Goal: Register for event/course

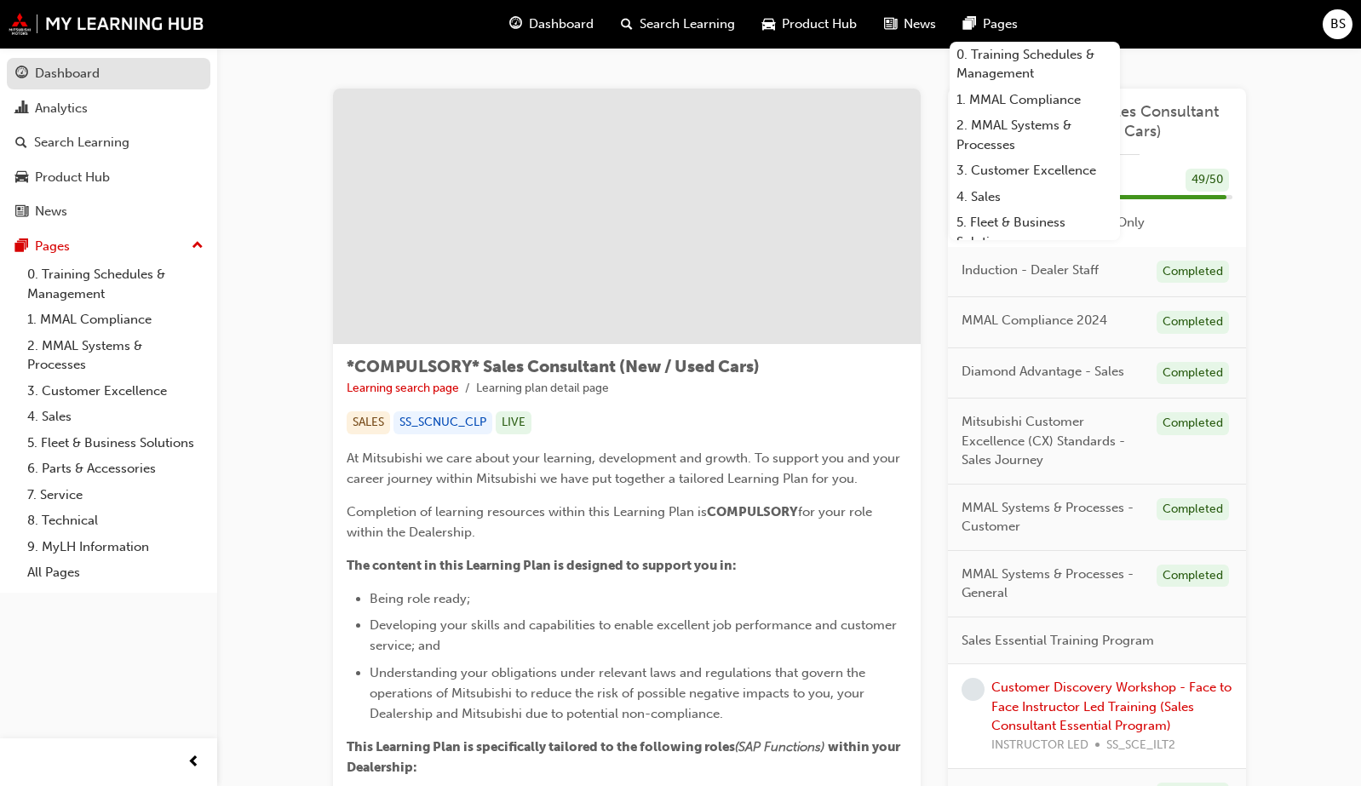
click at [84, 69] on div "Dashboard" at bounding box center [67, 74] width 65 height 20
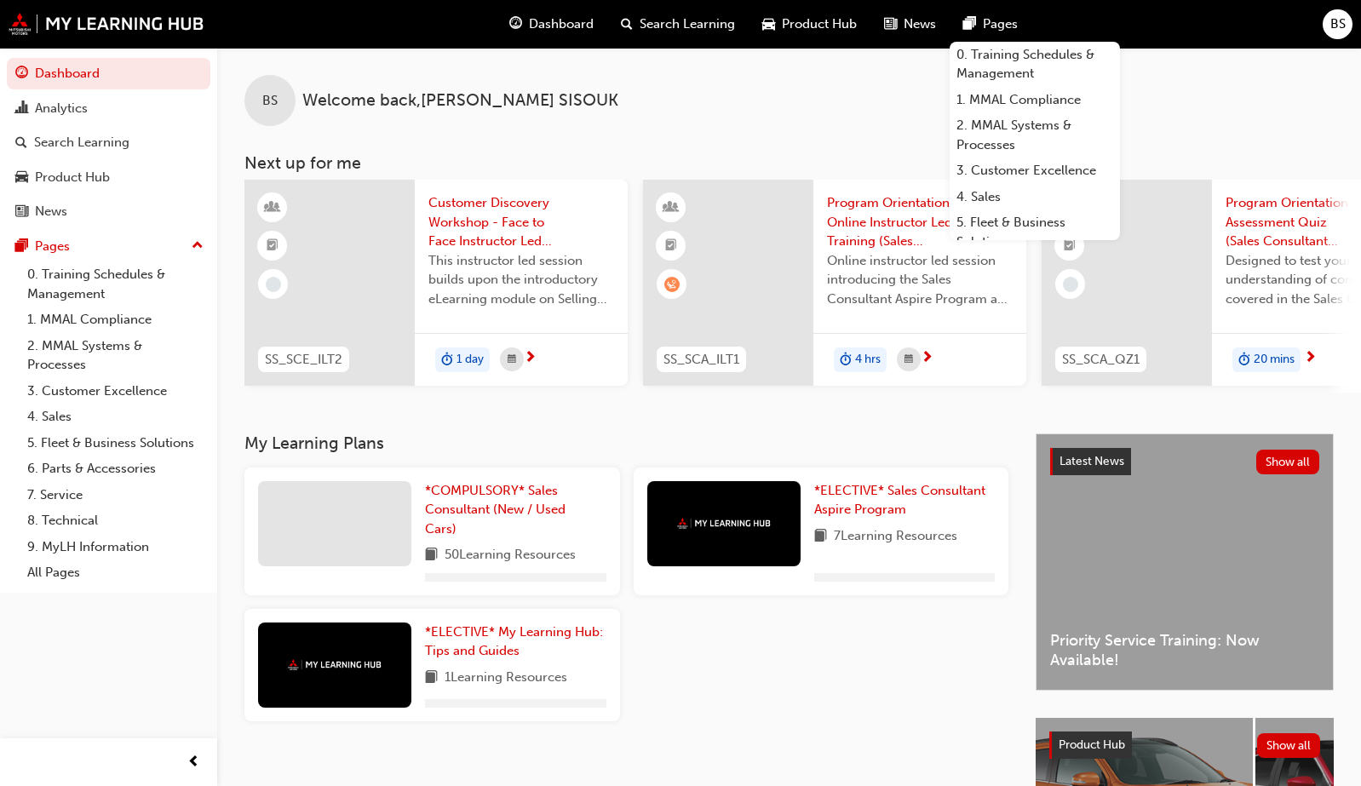
click at [904, 434] on div "BS Welcome back , [PERSON_NAME] Next up for me SS_SCE_ILT2 Customer Discovery W…" at bounding box center [789, 241] width 1144 height 386
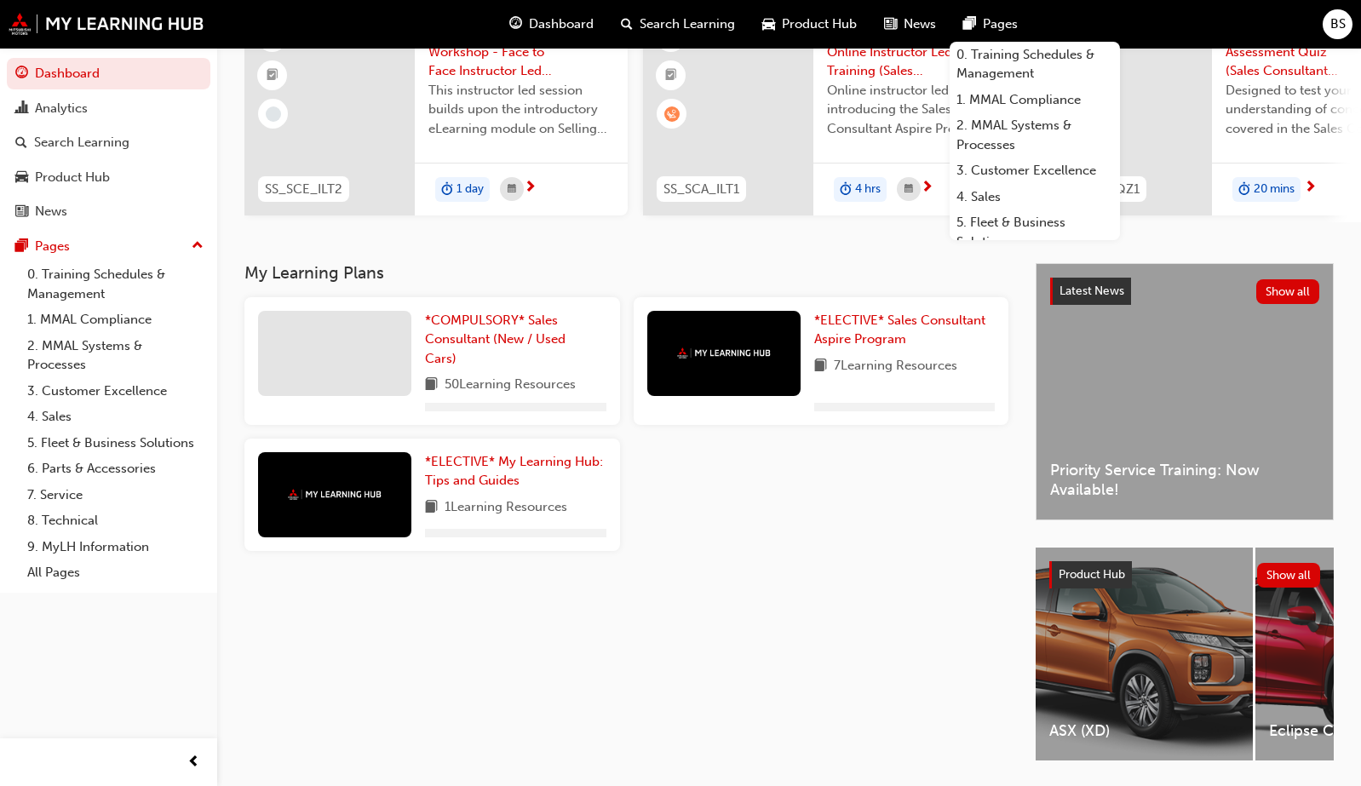
scroll to position [232, 0]
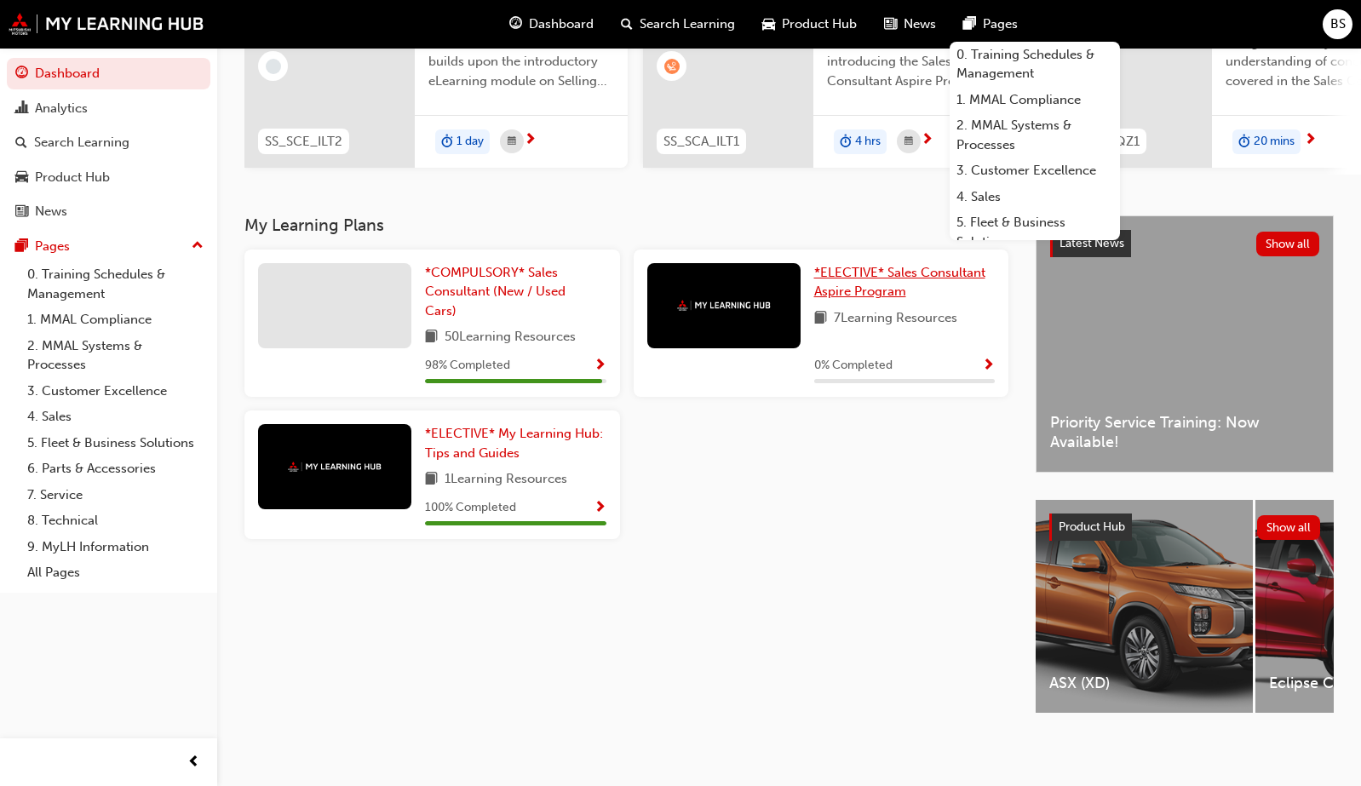
click at [841, 280] on span "*ELECTIVE* Sales Consultant Aspire Program" at bounding box center [899, 282] width 171 height 35
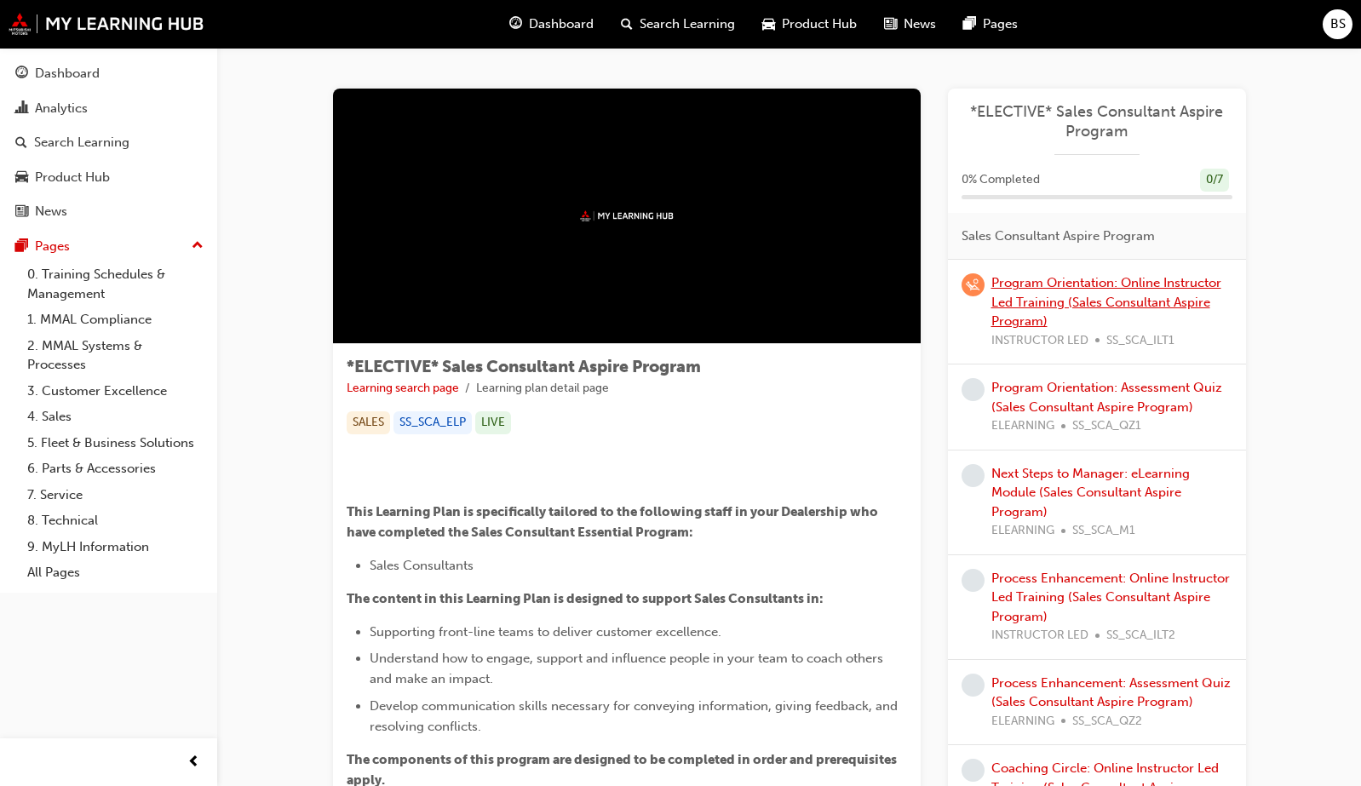
click at [1036, 295] on link "Program Orientation: Online Instructor Led Training (Sales Consultant Aspire Pr…" at bounding box center [1107, 302] width 230 height 54
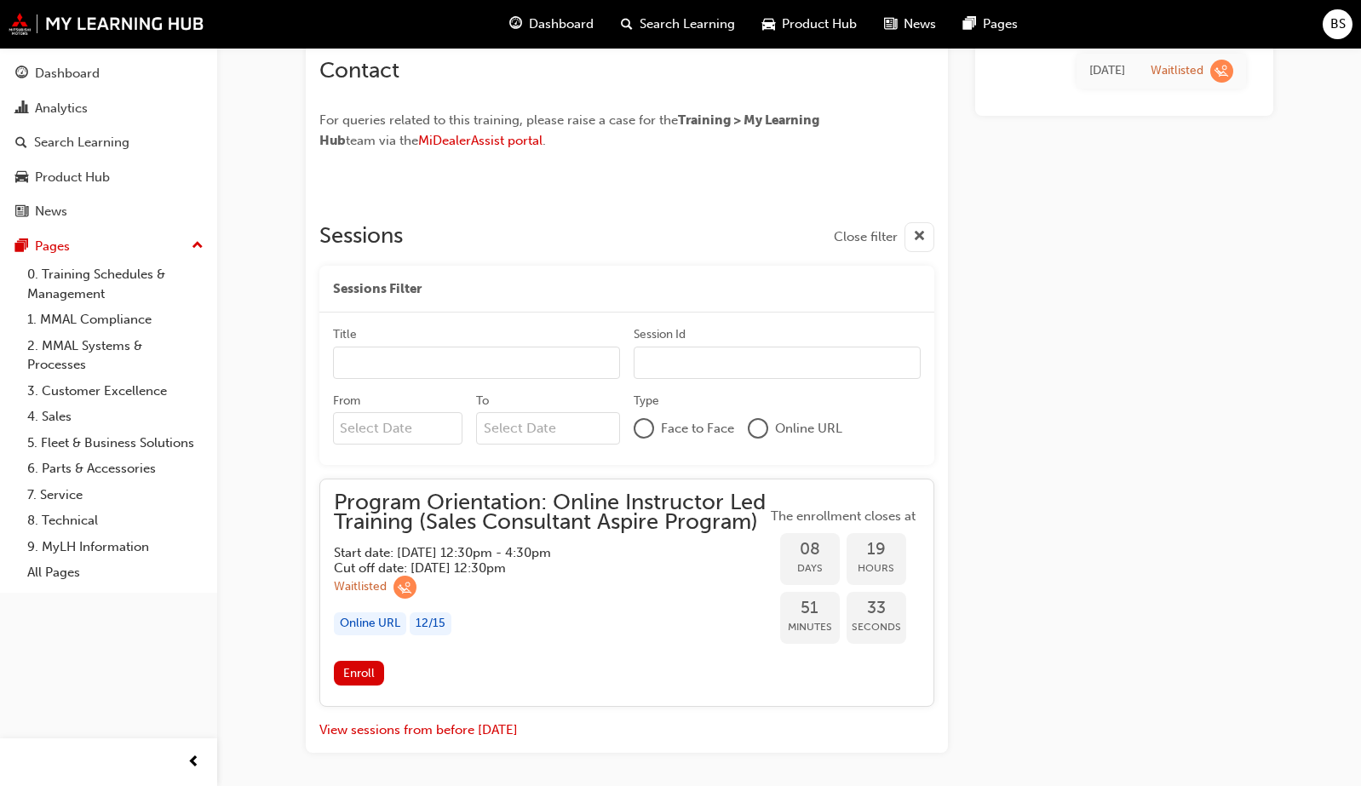
scroll to position [1165, 0]
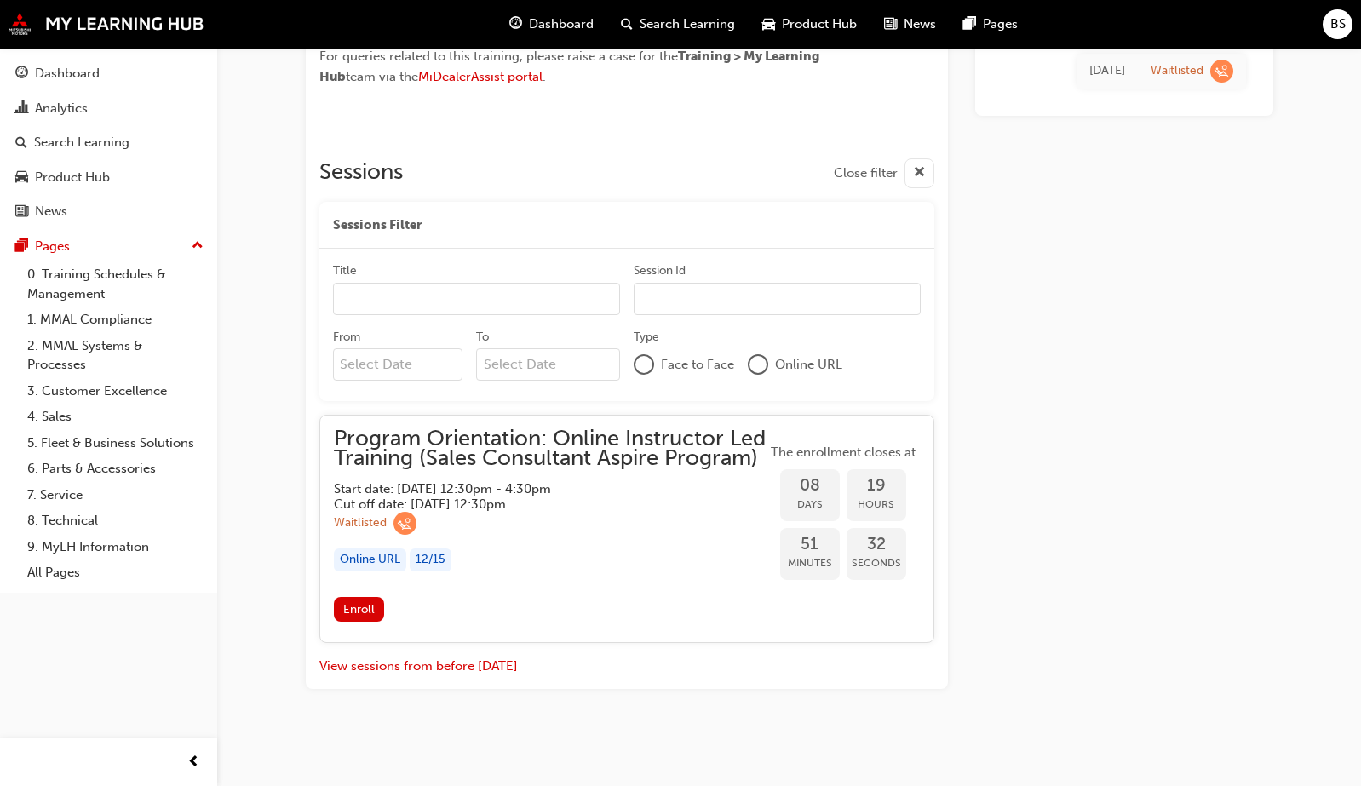
click at [582, 535] on div "Waitlisted" at bounding box center [550, 523] width 433 height 23
click at [774, 501] on div "08 Days 19 Hours" at bounding box center [843, 493] width 153 height 59
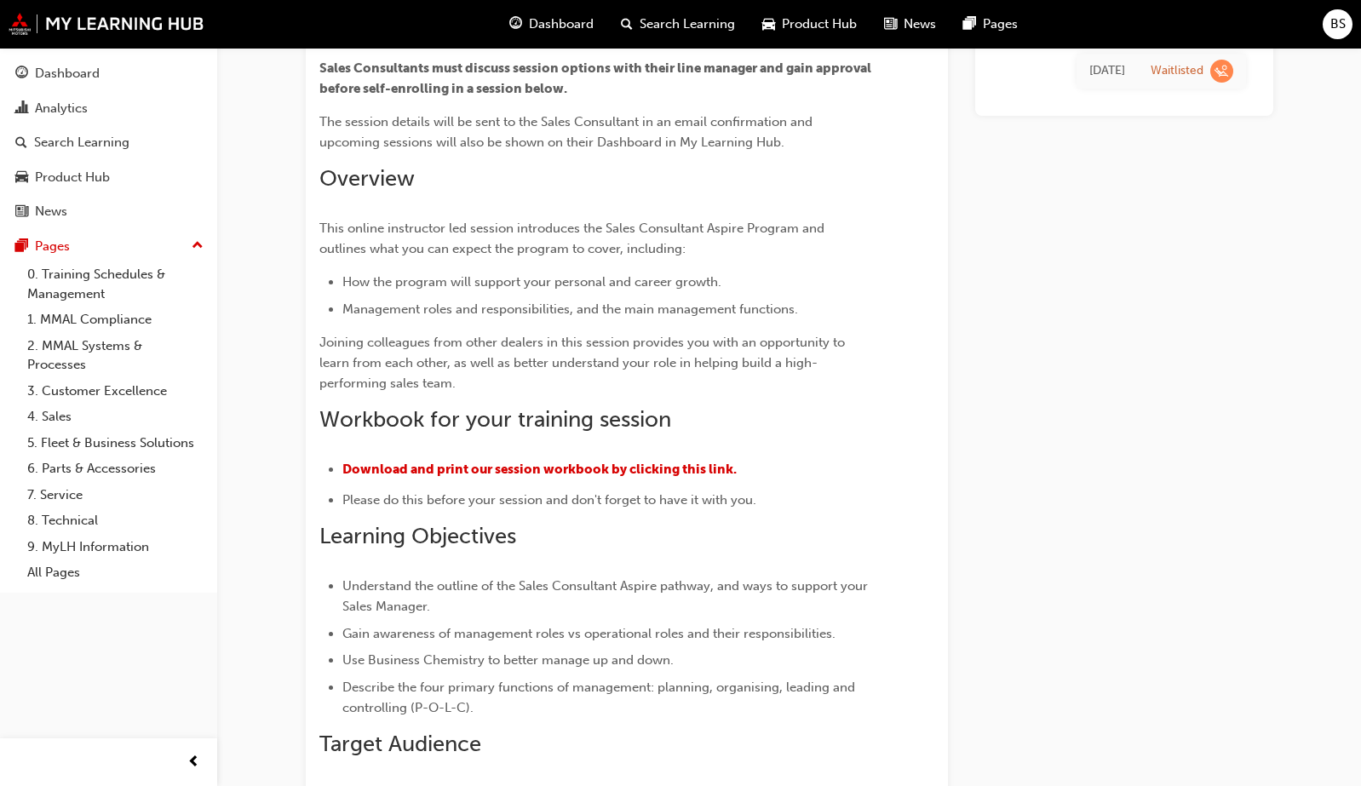
scroll to position [0, 0]
